Goal: Complete application form

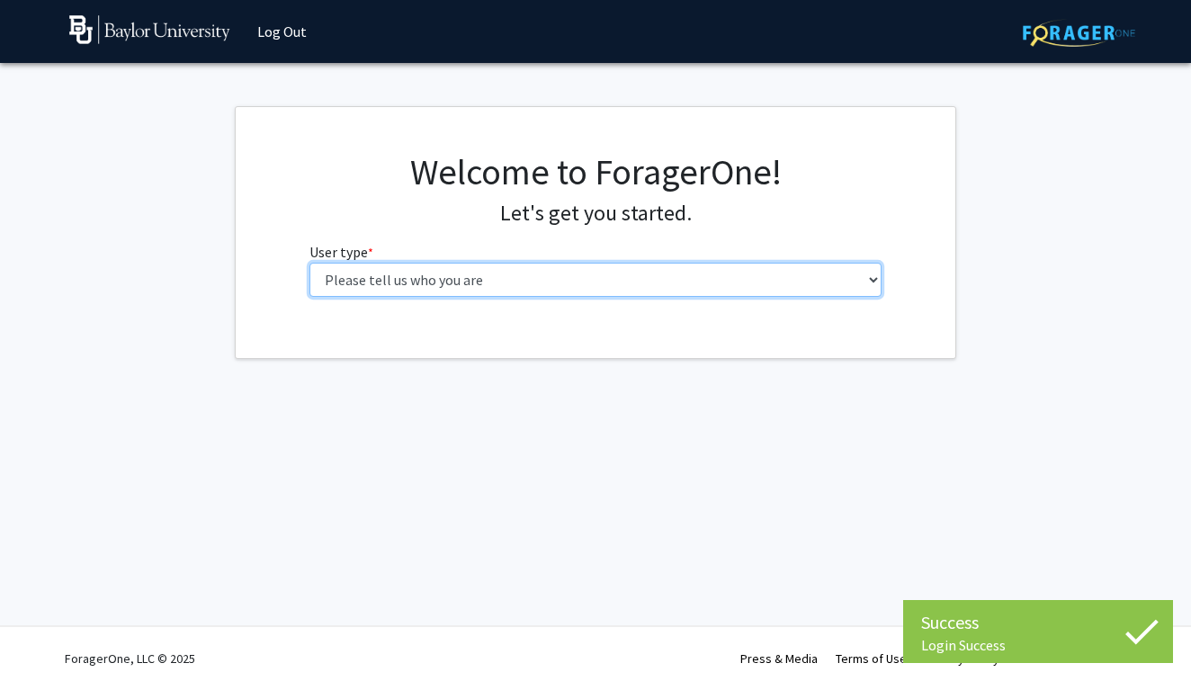
select select "1: undergrad"
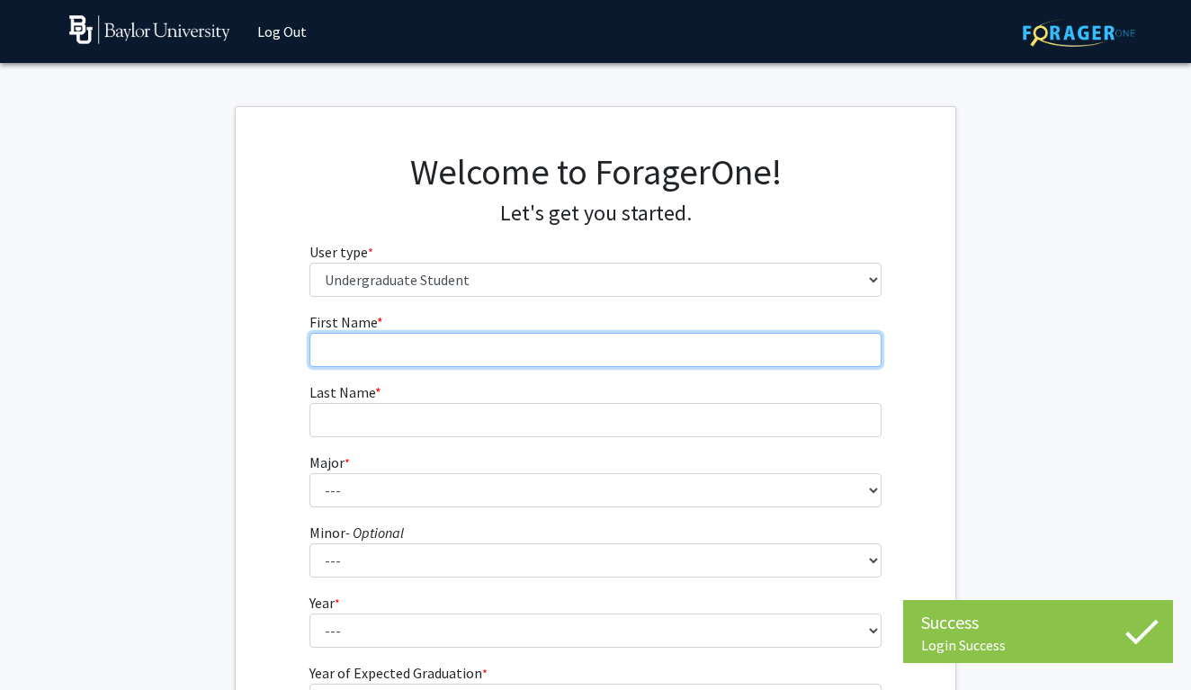
click at [712, 344] on input "First Name * required" at bounding box center [595, 350] width 573 height 34
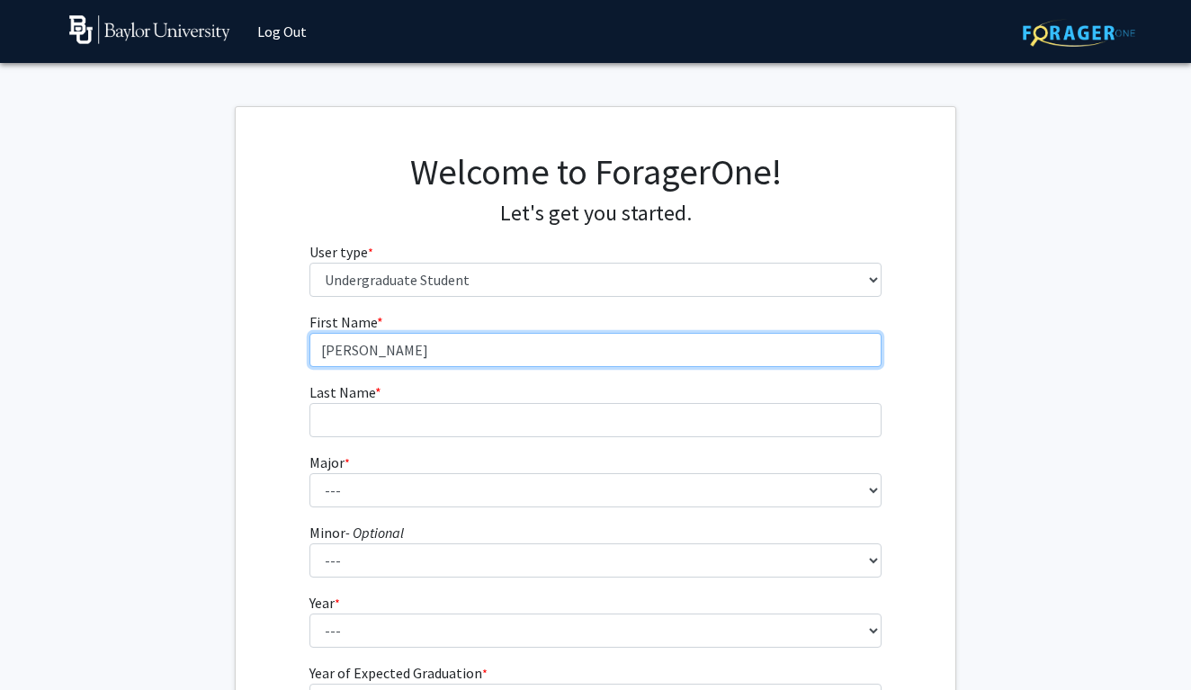
type input "Audrey"
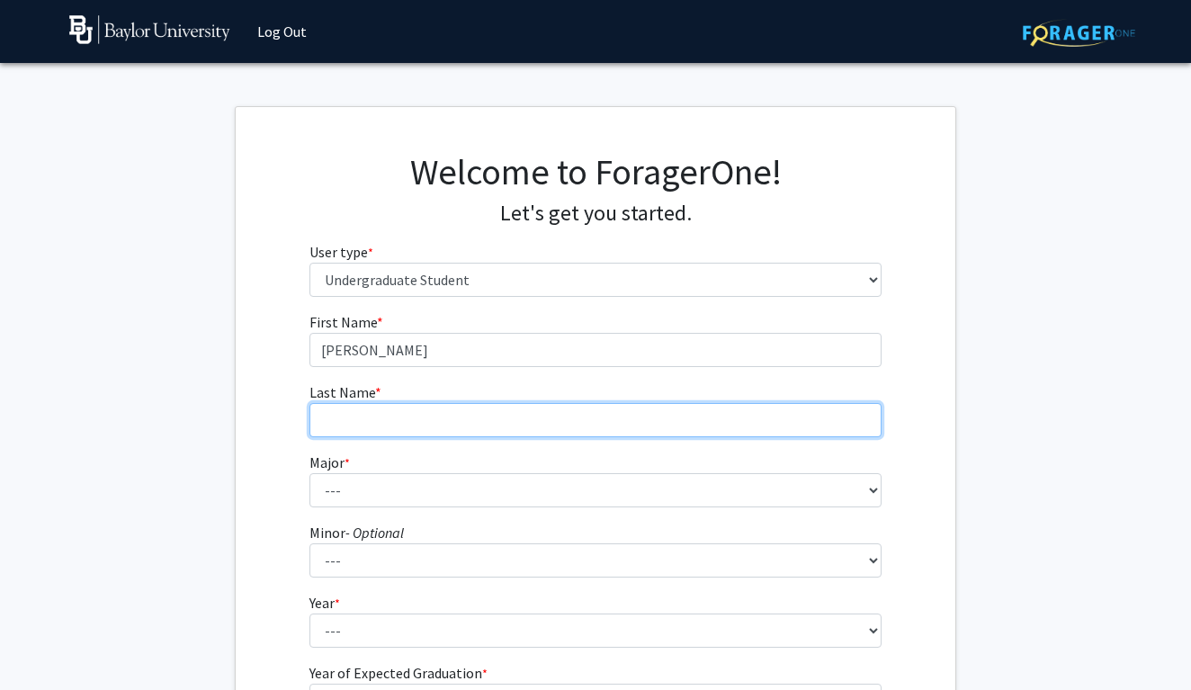
click at [663, 411] on input "Last Name * required" at bounding box center [595, 420] width 573 height 34
type input "Cherry"
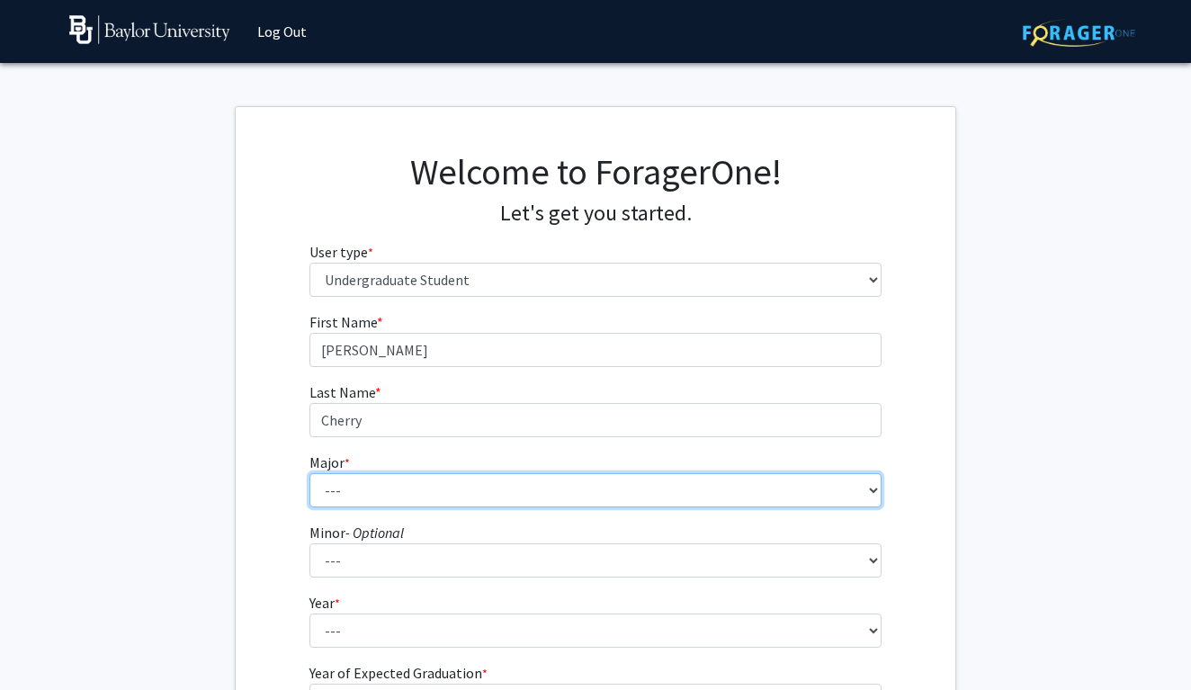
select select "16: 2681"
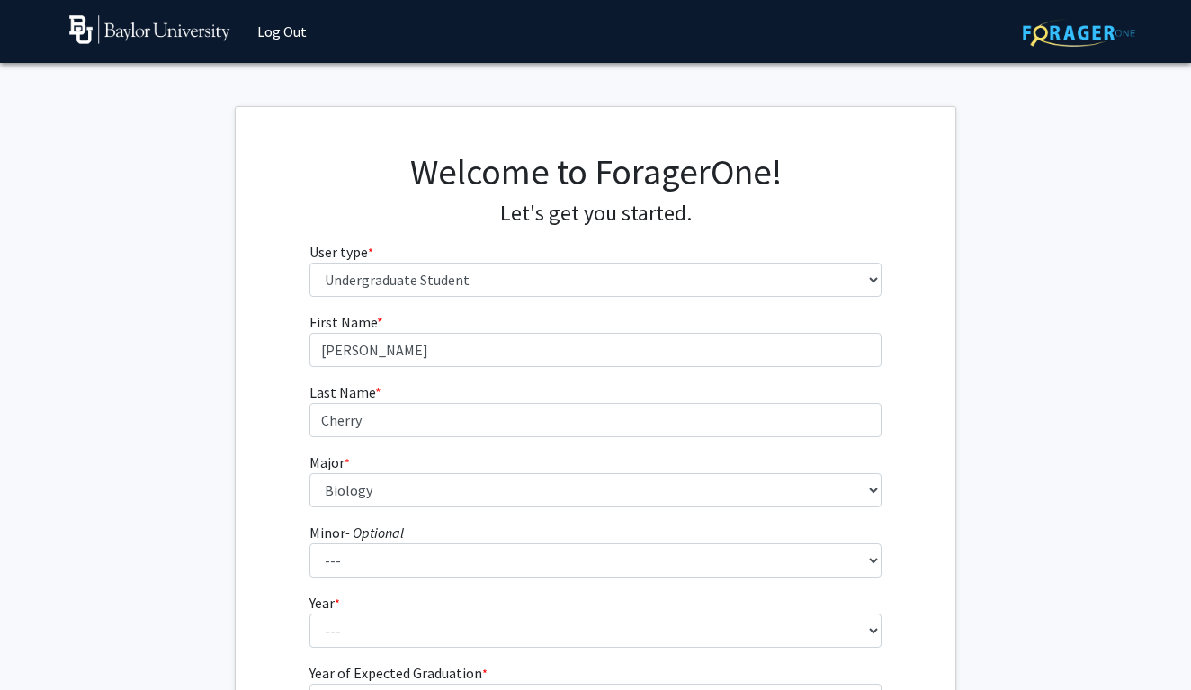
click at [1014, 368] on fg-get-started "Welcome to ForagerOne! Let's get you started. User type * required Please tell …" at bounding box center [595, 461] width 1191 height 710
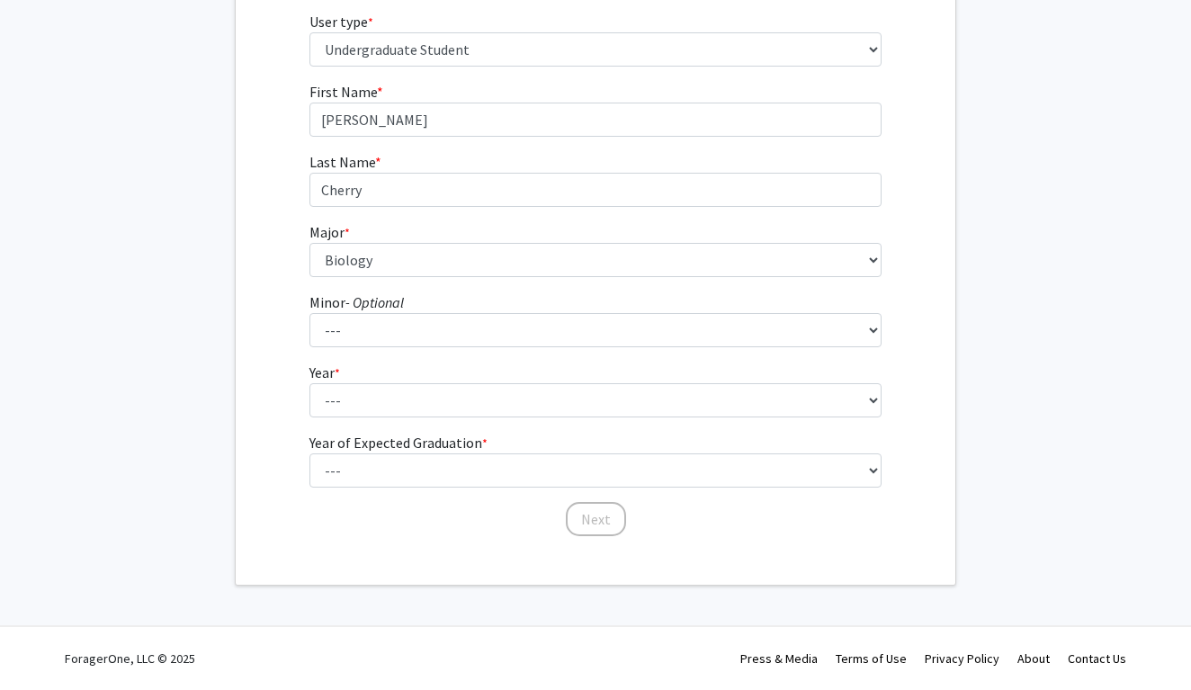
scroll to position [229, 0]
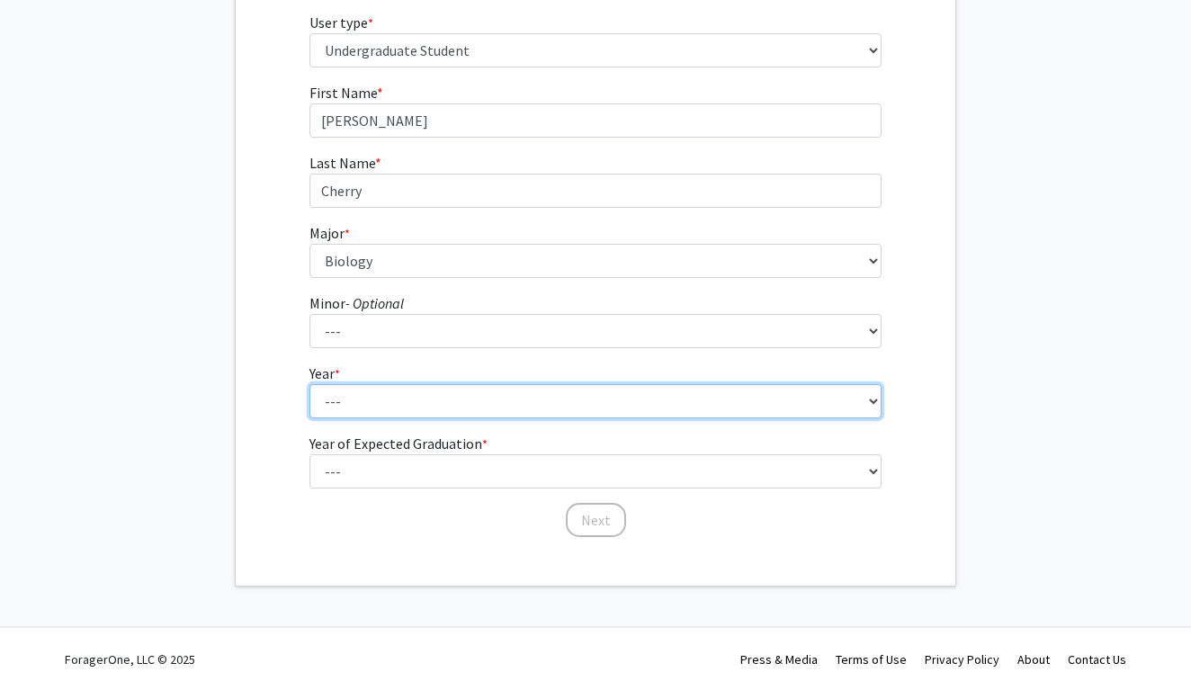
select select "2: sophomore"
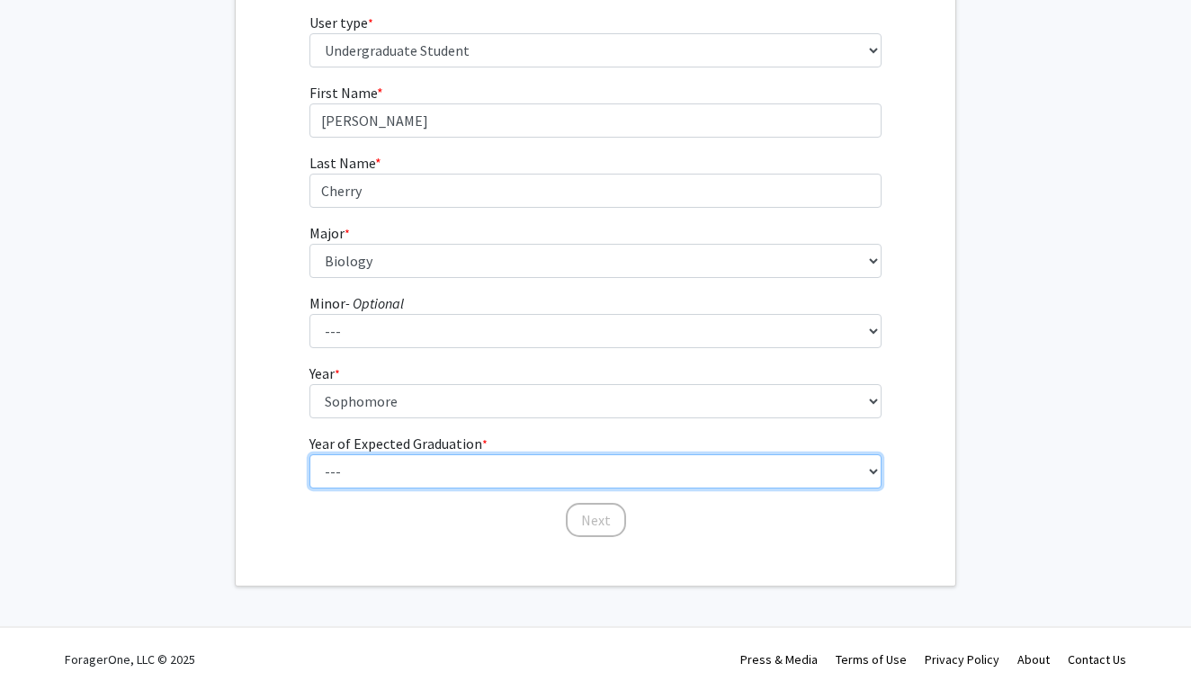
select select "4: 2028"
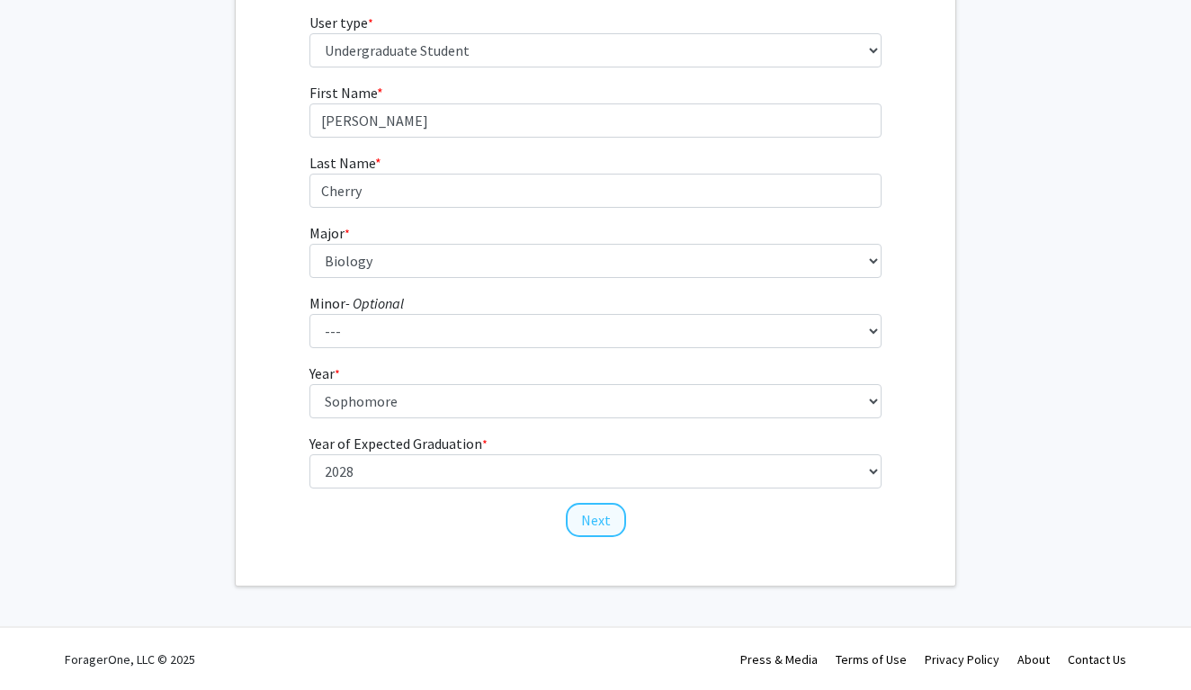
click at [601, 512] on button "Next" at bounding box center [596, 520] width 60 height 34
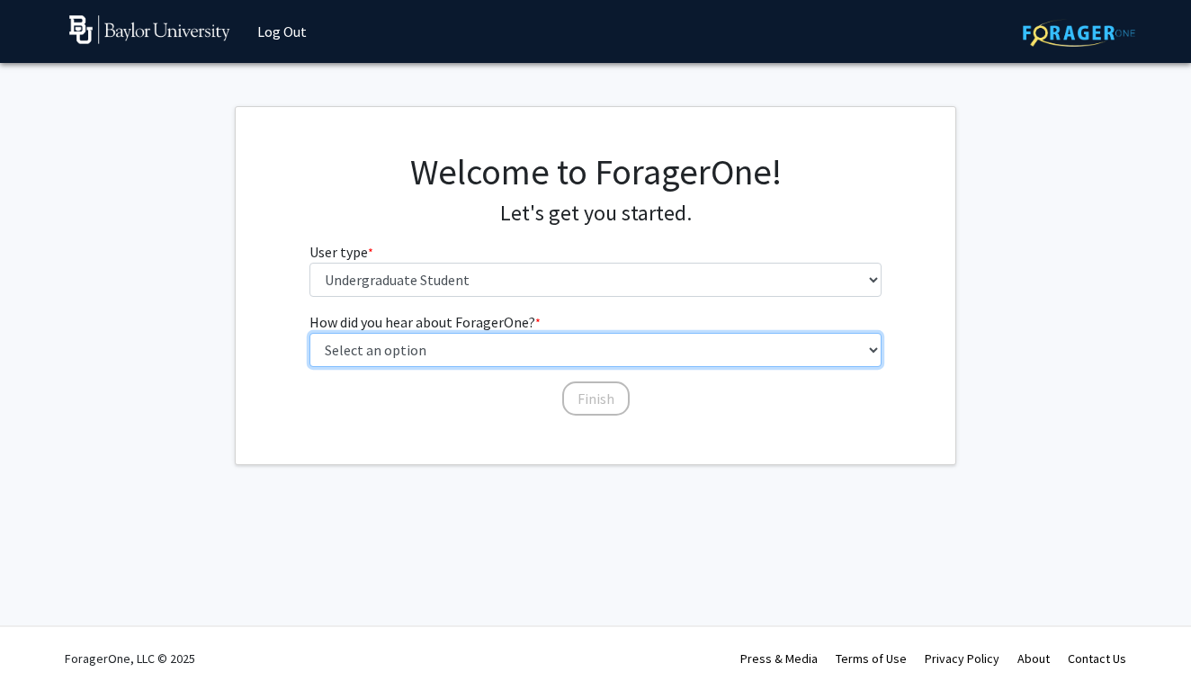
select select "2: faculty_recommendation"
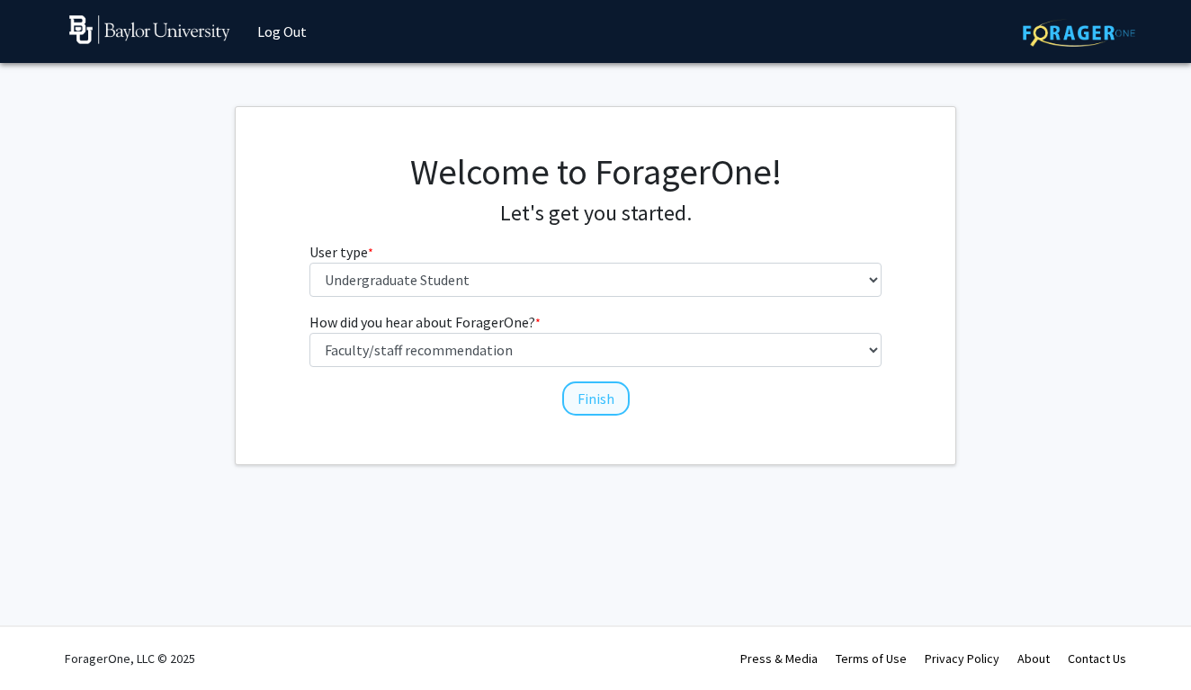
click at [590, 389] on button "Finish" at bounding box center [595, 398] width 67 height 34
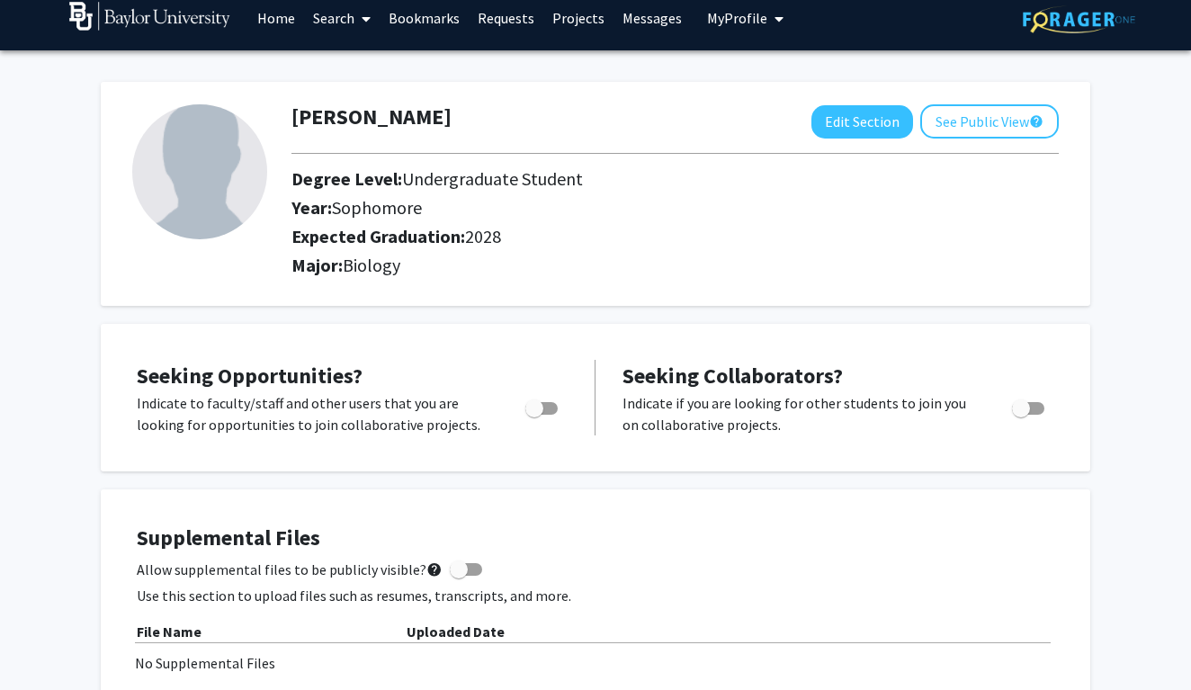
scroll to position [13, 0]
